Goal: Find specific page/section: Find specific page/section

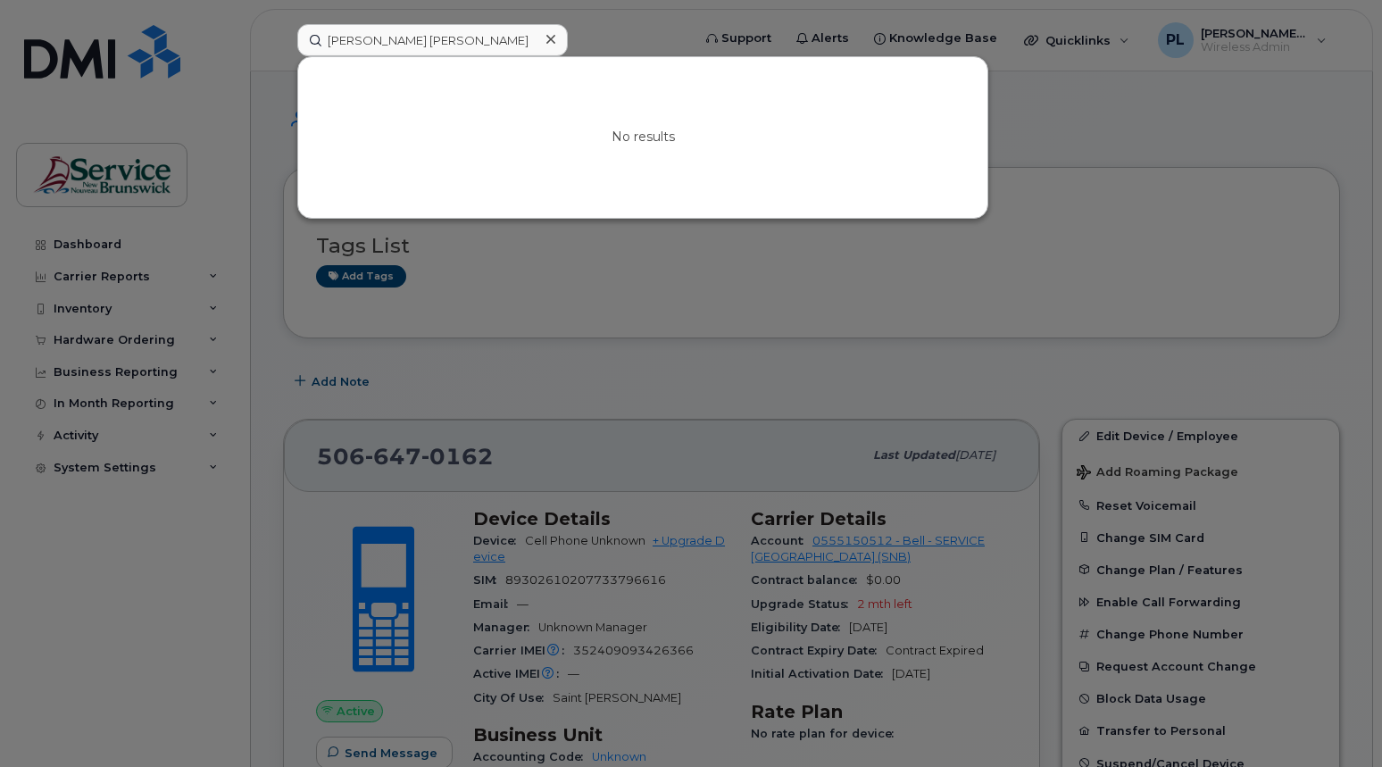
click at [248, 103] on div at bounding box center [691, 383] width 1382 height 767
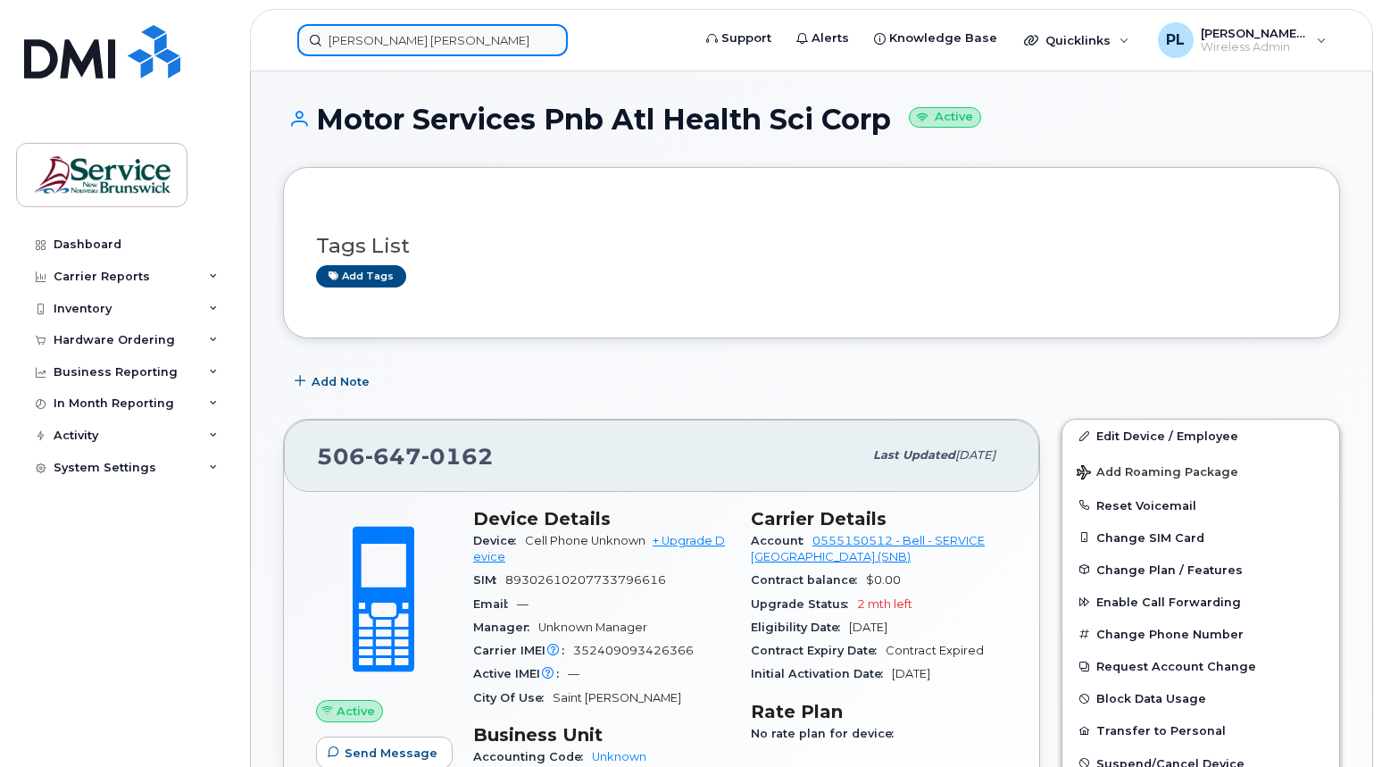
click at [403, 26] on input "rick jen" at bounding box center [432, 40] width 270 height 32
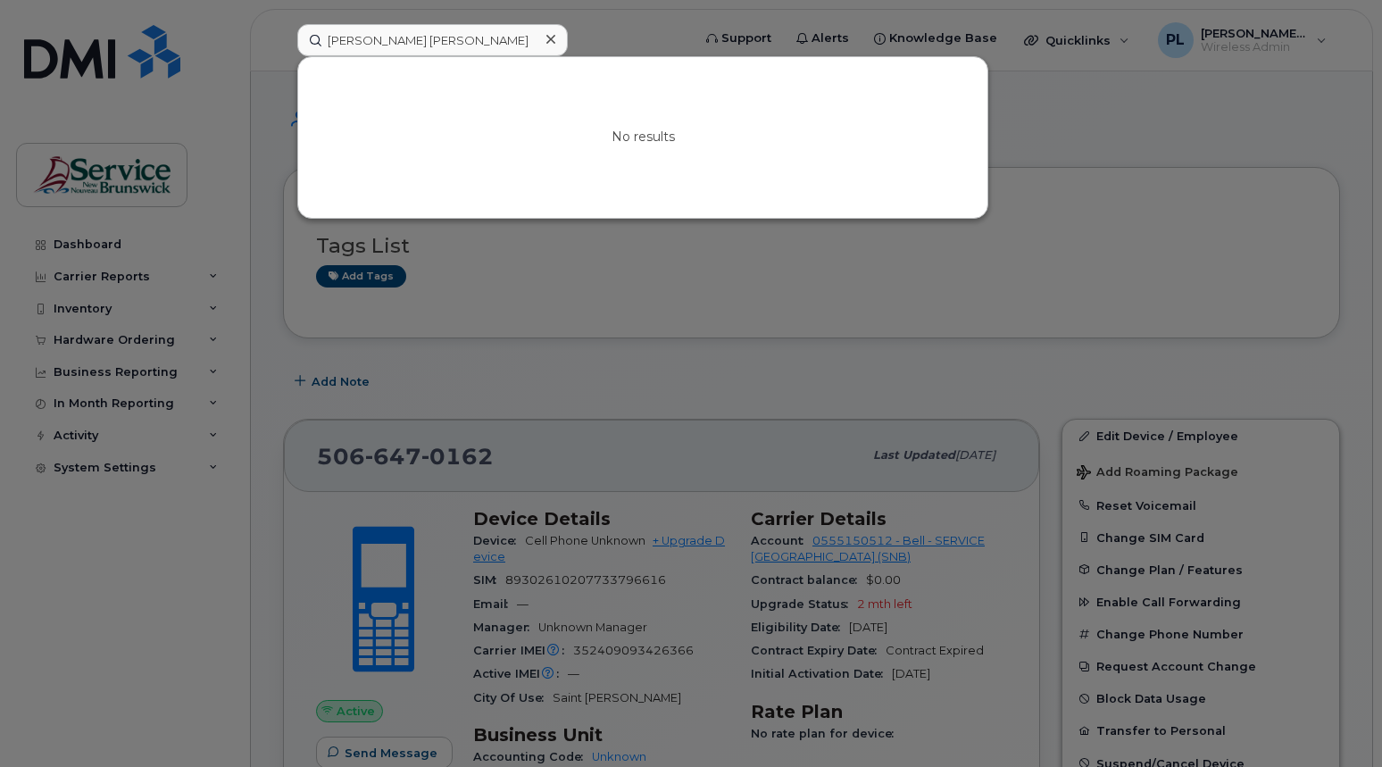
click at [443, 110] on div "No results" at bounding box center [642, 137] width 689 height 161
click at [418, 32] on input "rick jen" at bounding box center [432, 40] width 270 height 32
type input "rick jenki"
click at [620, 153] on link "Go to Sign In Page" at bounding box center [642, 153] width 137 height 32
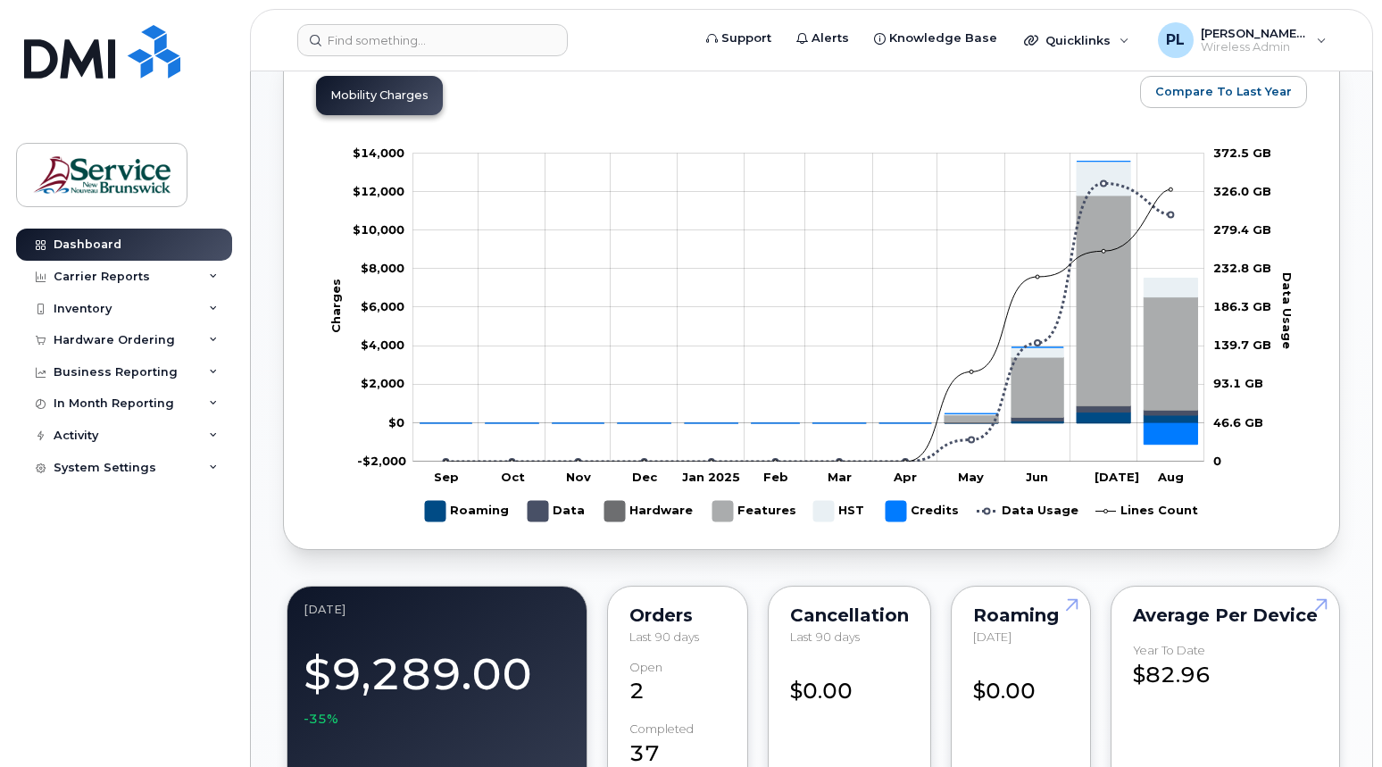
scroll to position [714, 0]
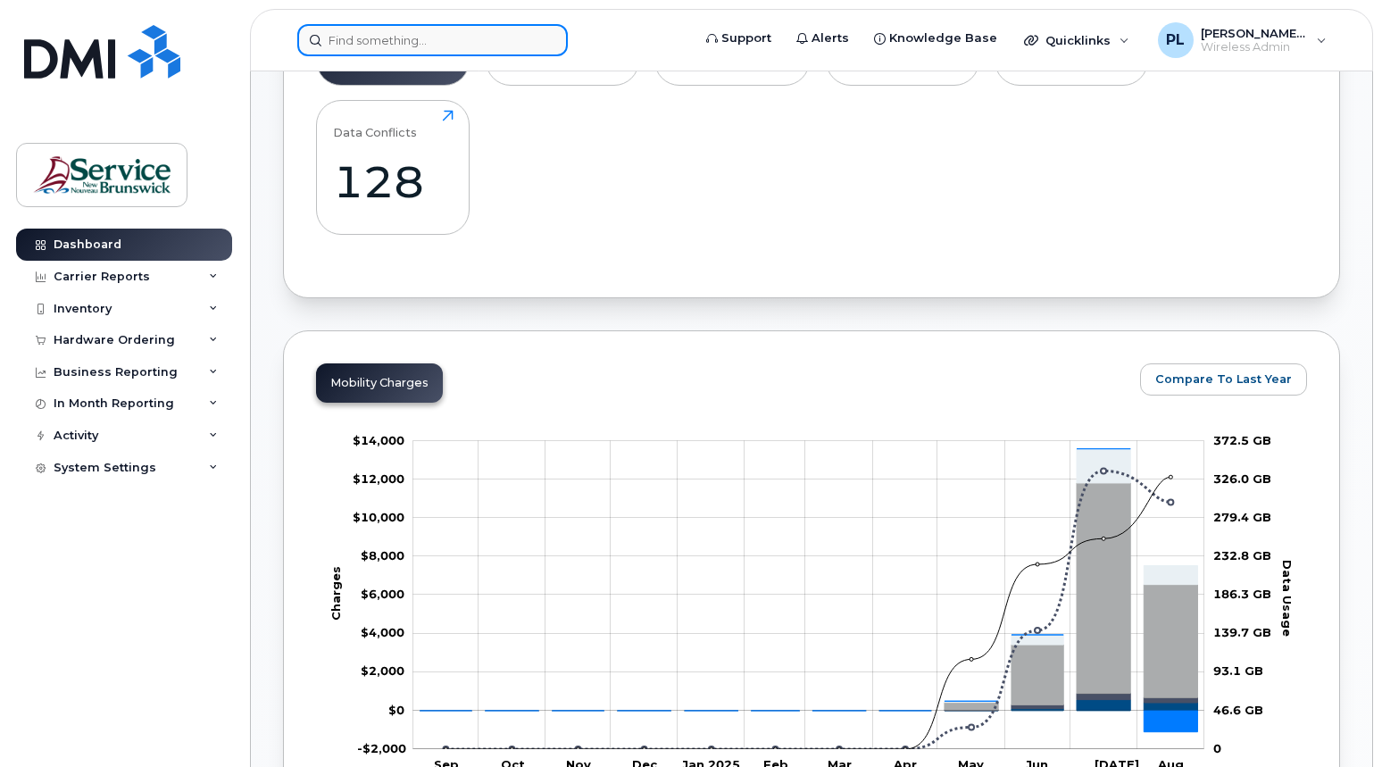
click at [457, 43] on input at bounding box center [432, 40] width 270 height 32
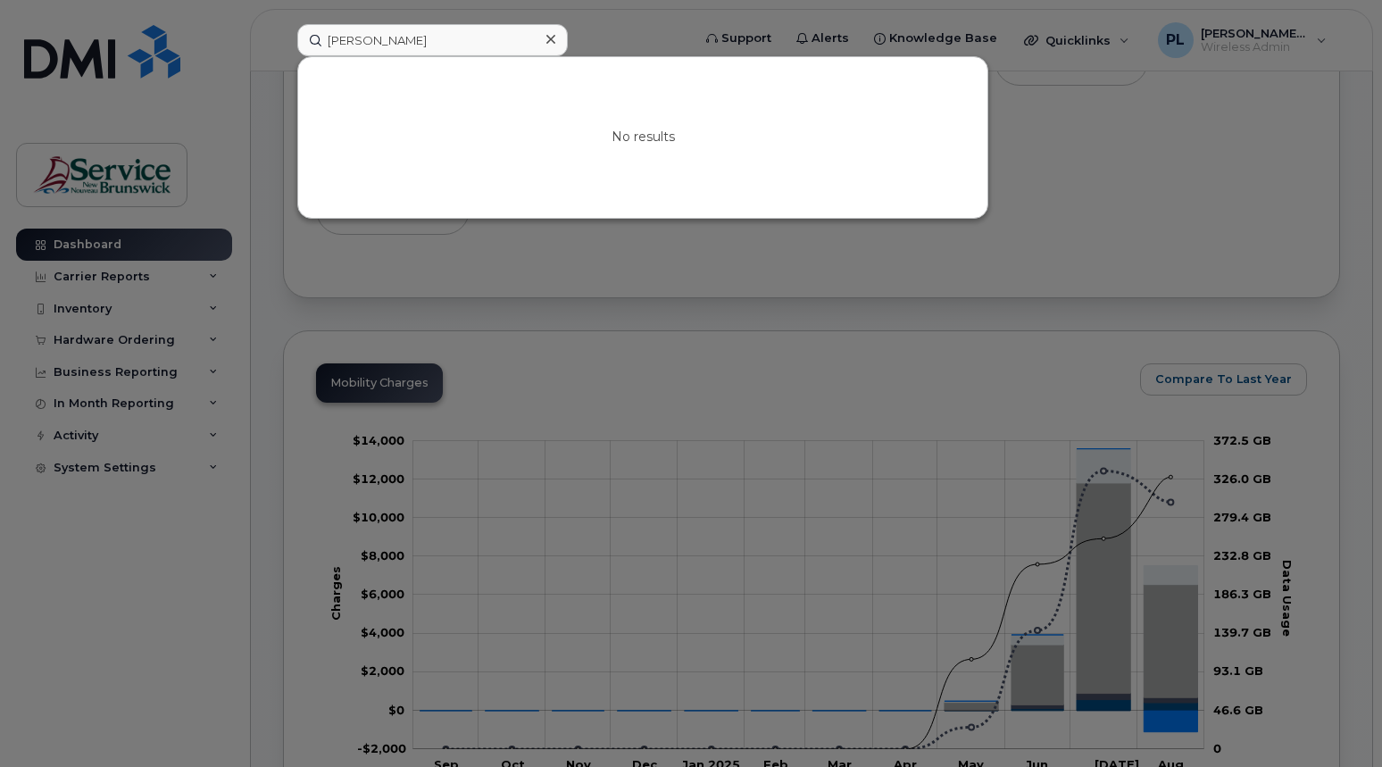
click at [1176, 170] on div at bounding box center [691, 383] width 1382 height 767
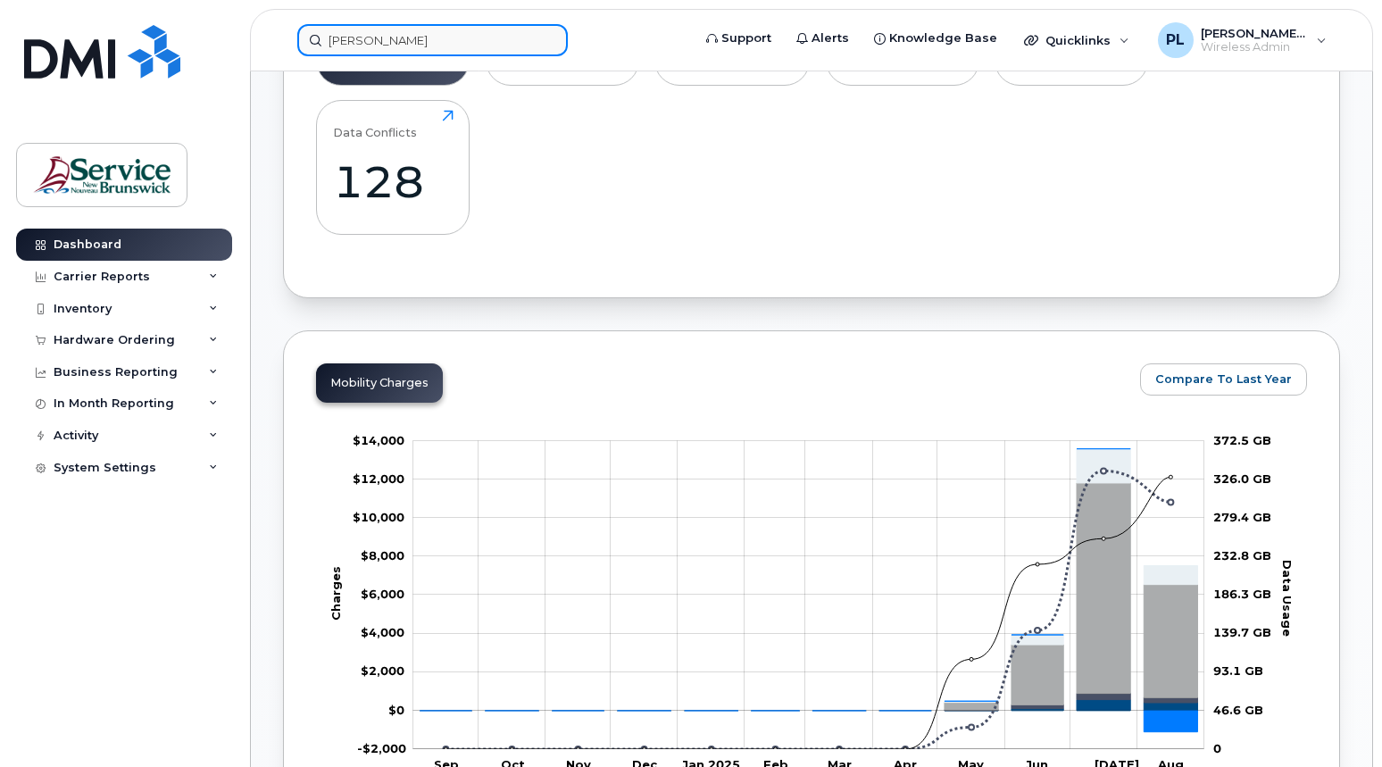
click at [411, 49] on input "[PERSON_NAME]" at bounding box center [432, 40] width 270 height 32
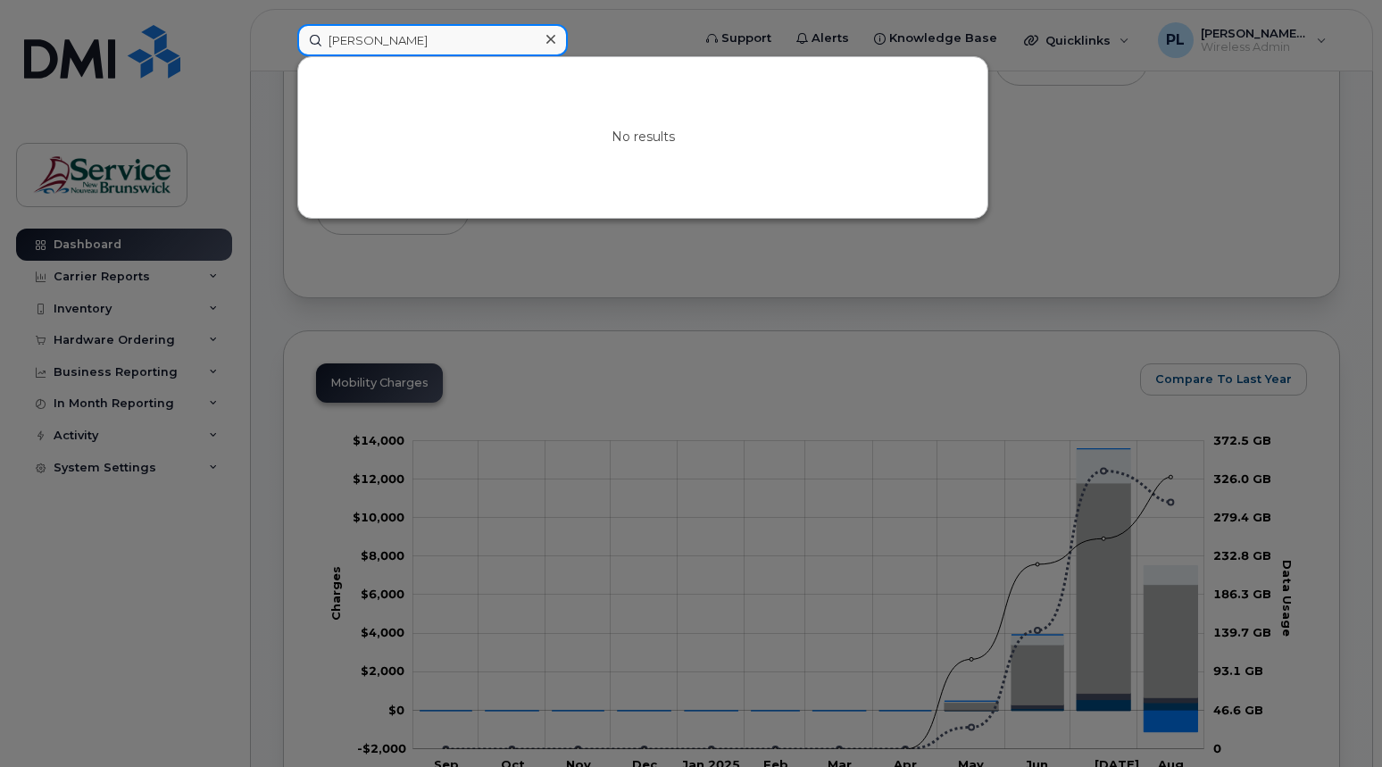
click at [411, 48] on input "[PERSON_NAME]" at bounding box center [432, 40] width 270 height 32
type input "[PERSON_NAME]"
click at [608, 31] on div at bounding box center [691, 383] width 1382 height 767
